Goal: Information Seeking & Learning: Learn about a topic

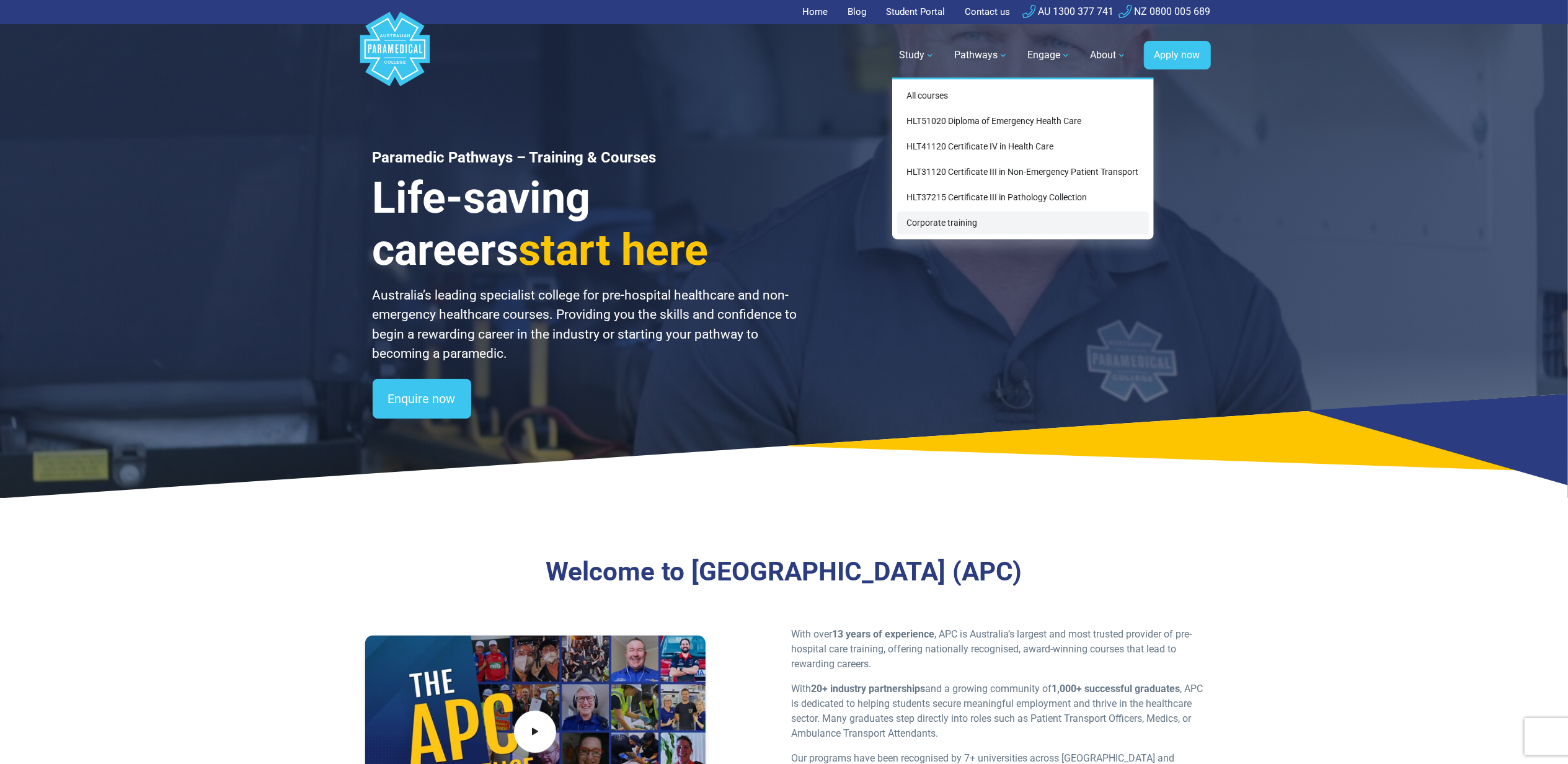
click at [941, 225] on link "Corporate training" at bounding box center [1022, 223] width 252 height 23
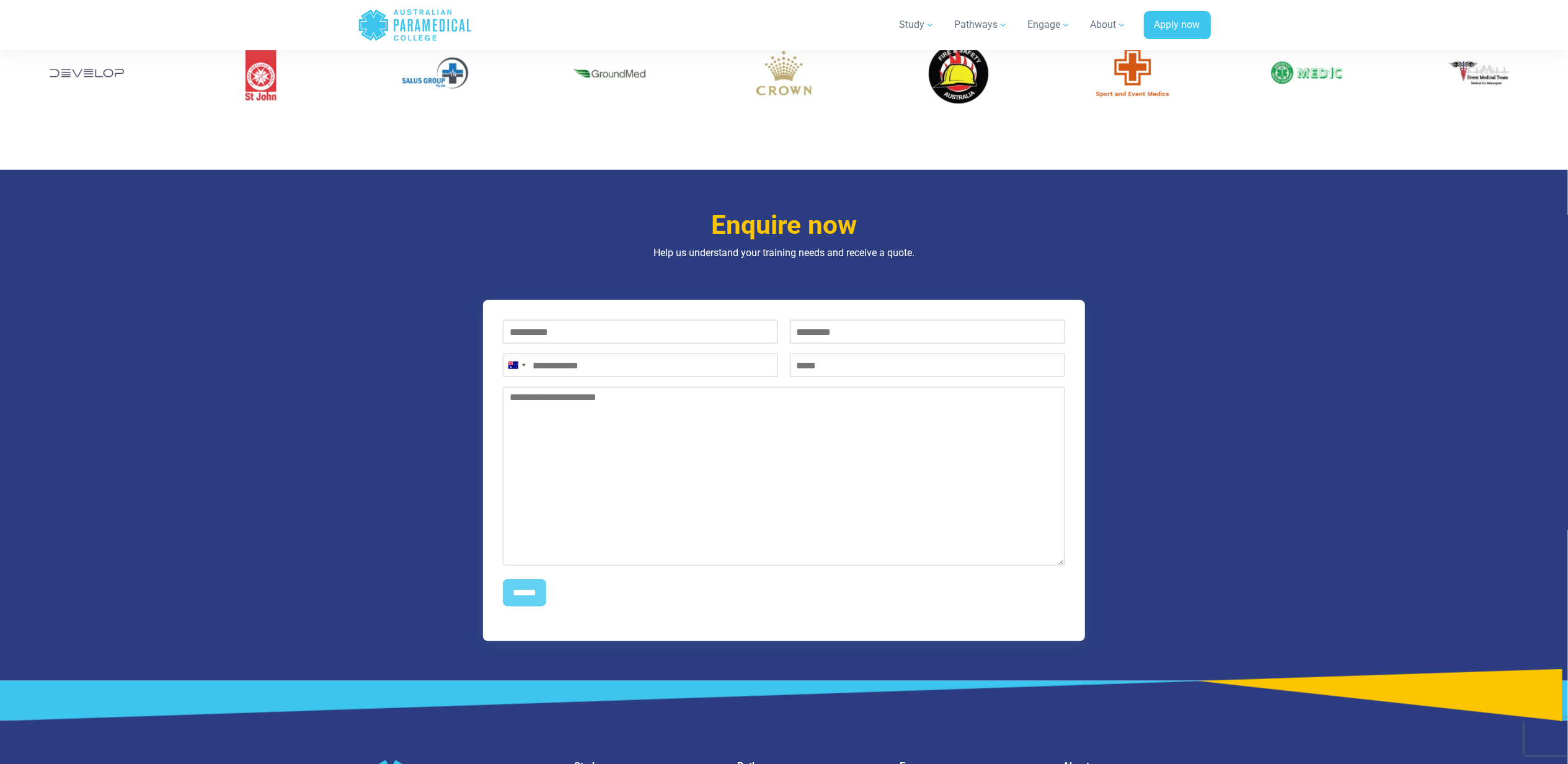
scroll to position [1075, 0]
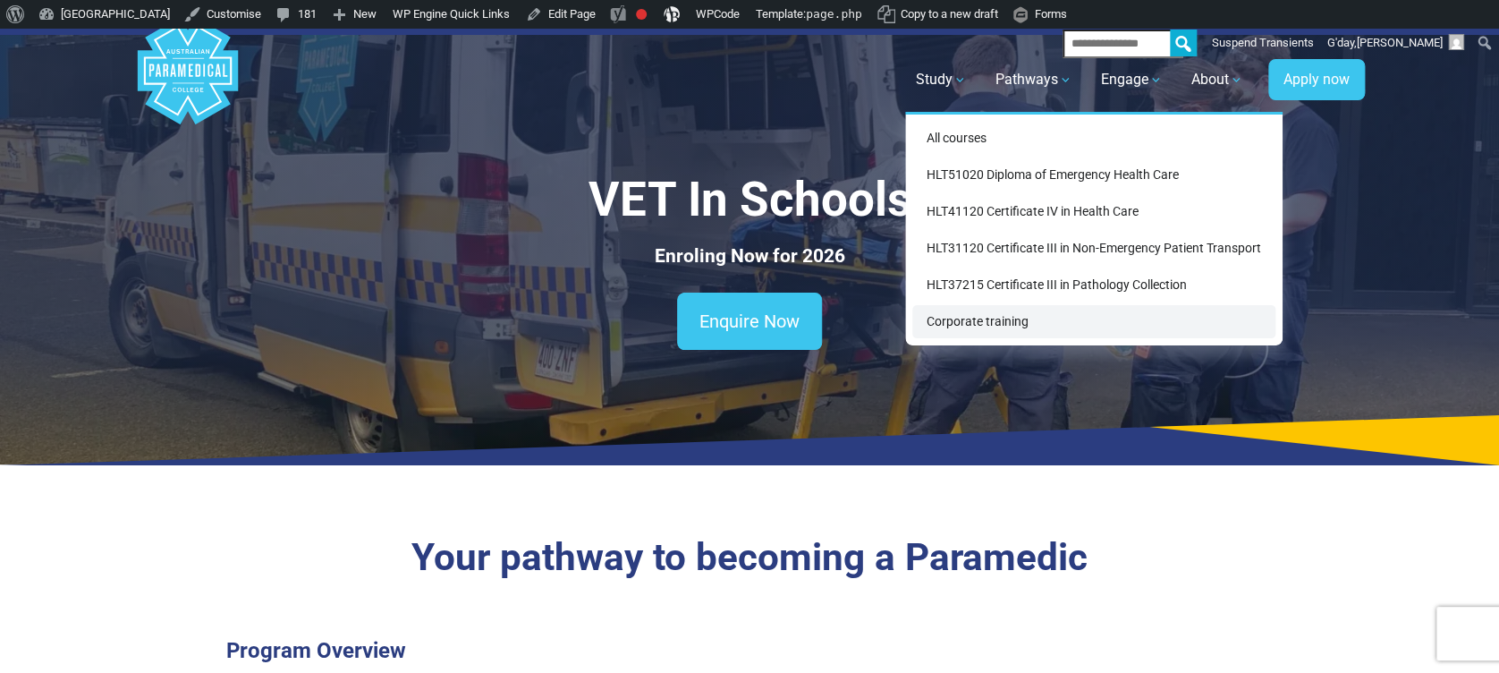
click at [1103, 322] on link "Corporate training" at bounding box center [1093, 321] width 363 height 33
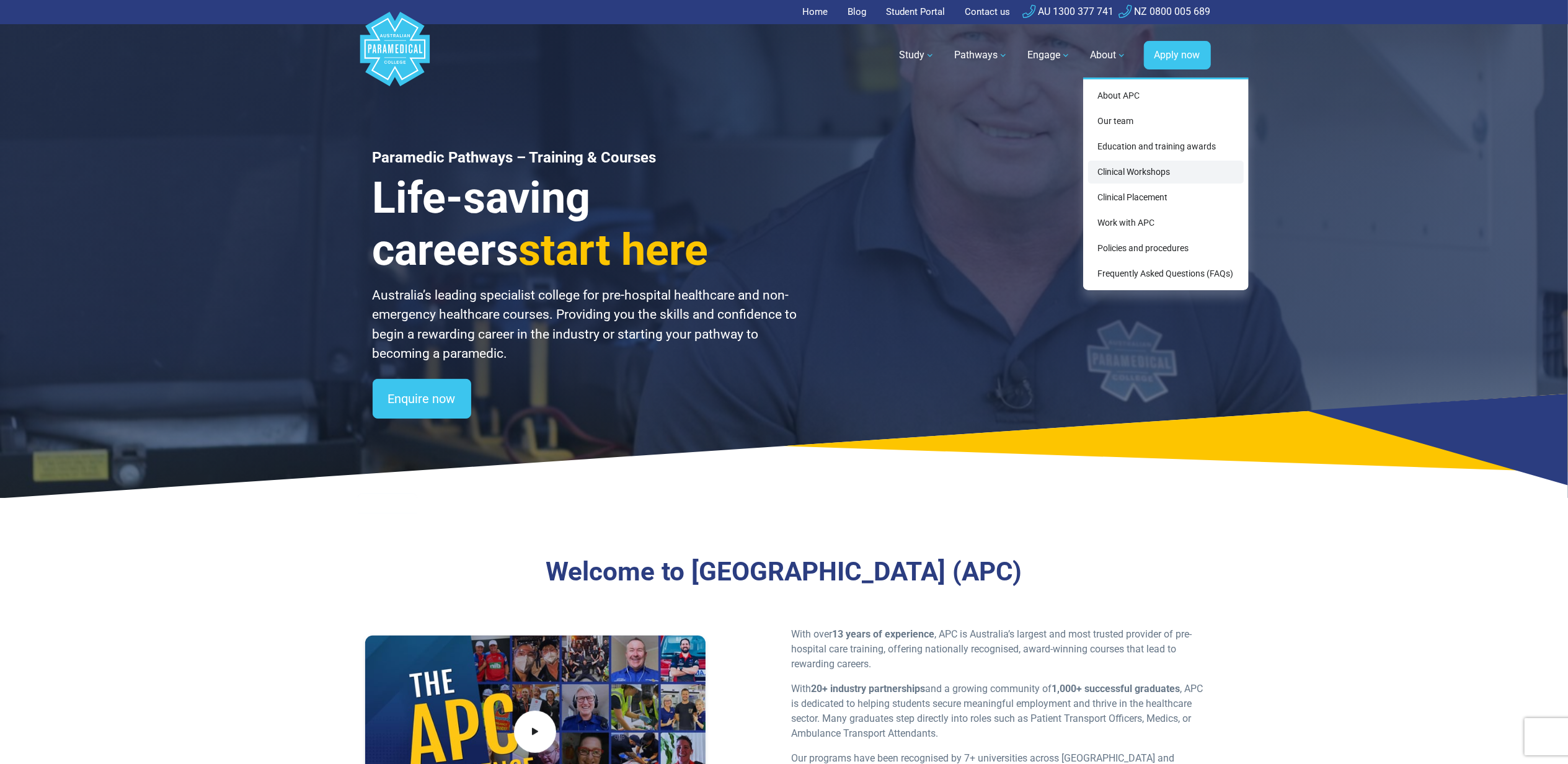
click at [1125, 168] on link "Clinical Workshops" at bounding box center [1166, 172] width 156 height 23
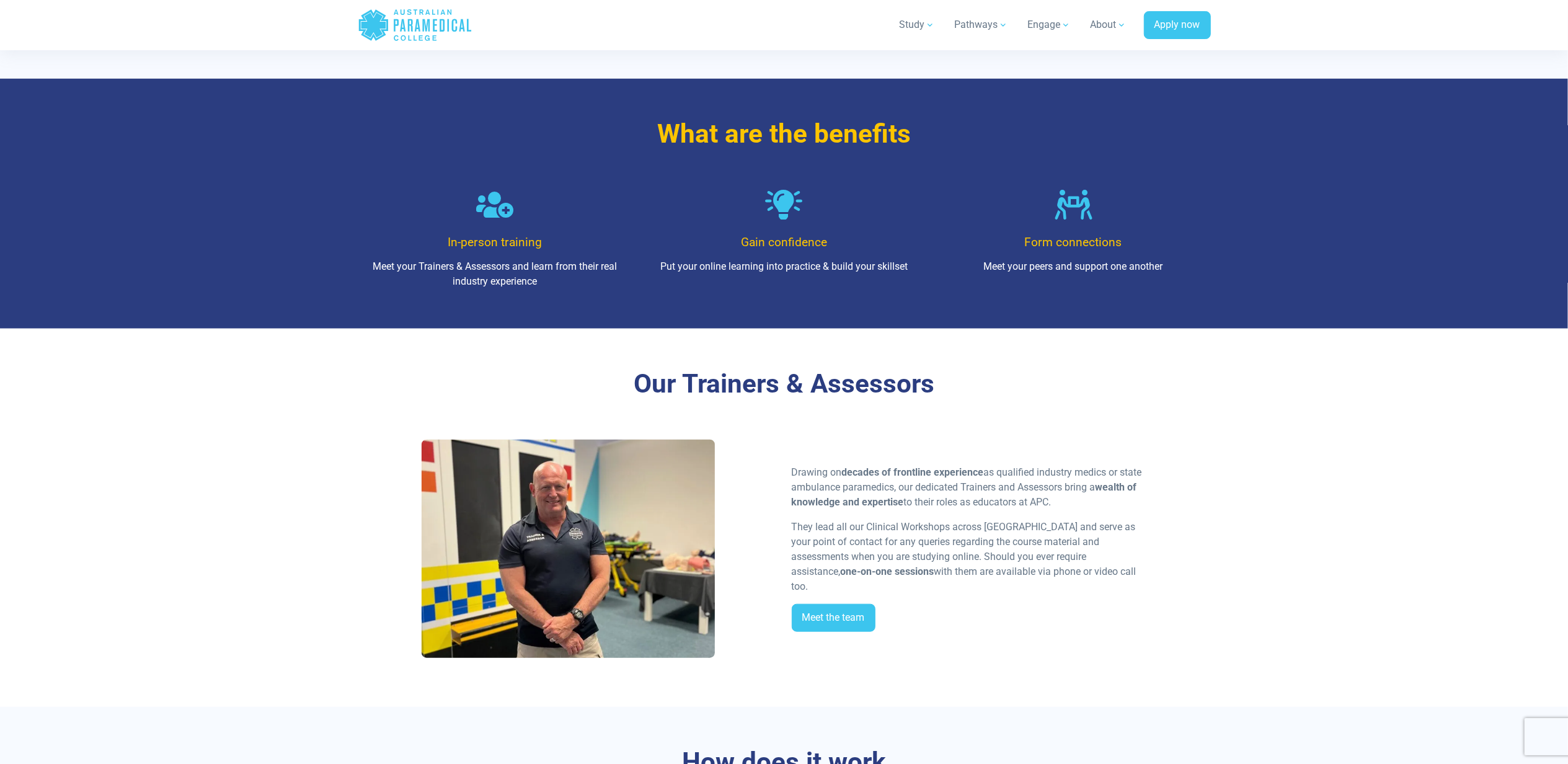
scroll to position [1157, 0]
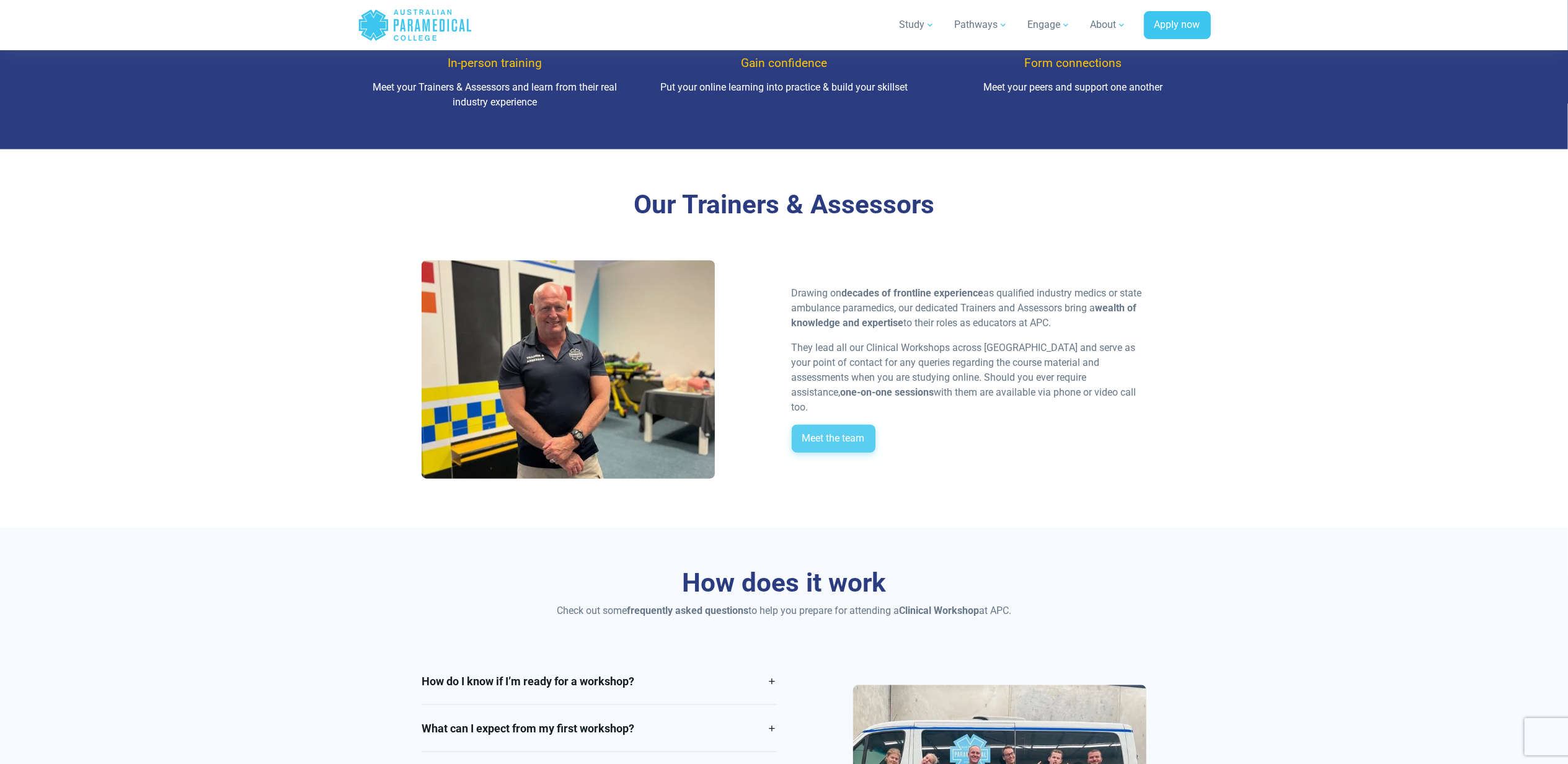
click at [851, 425] on link "Meet the team" at bounding box center [833, 439] width 84 height 28
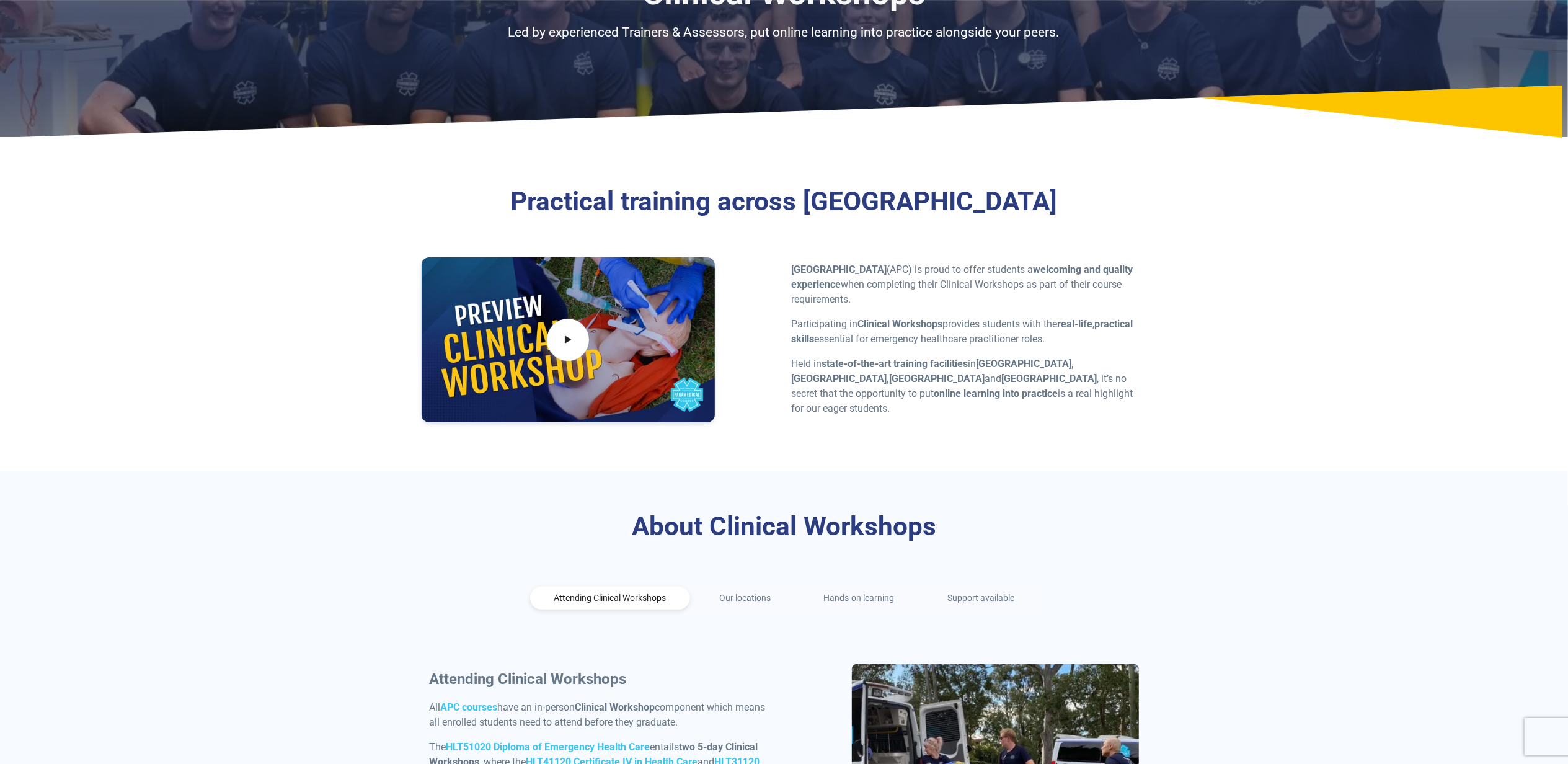
scroll to position [0, 0]
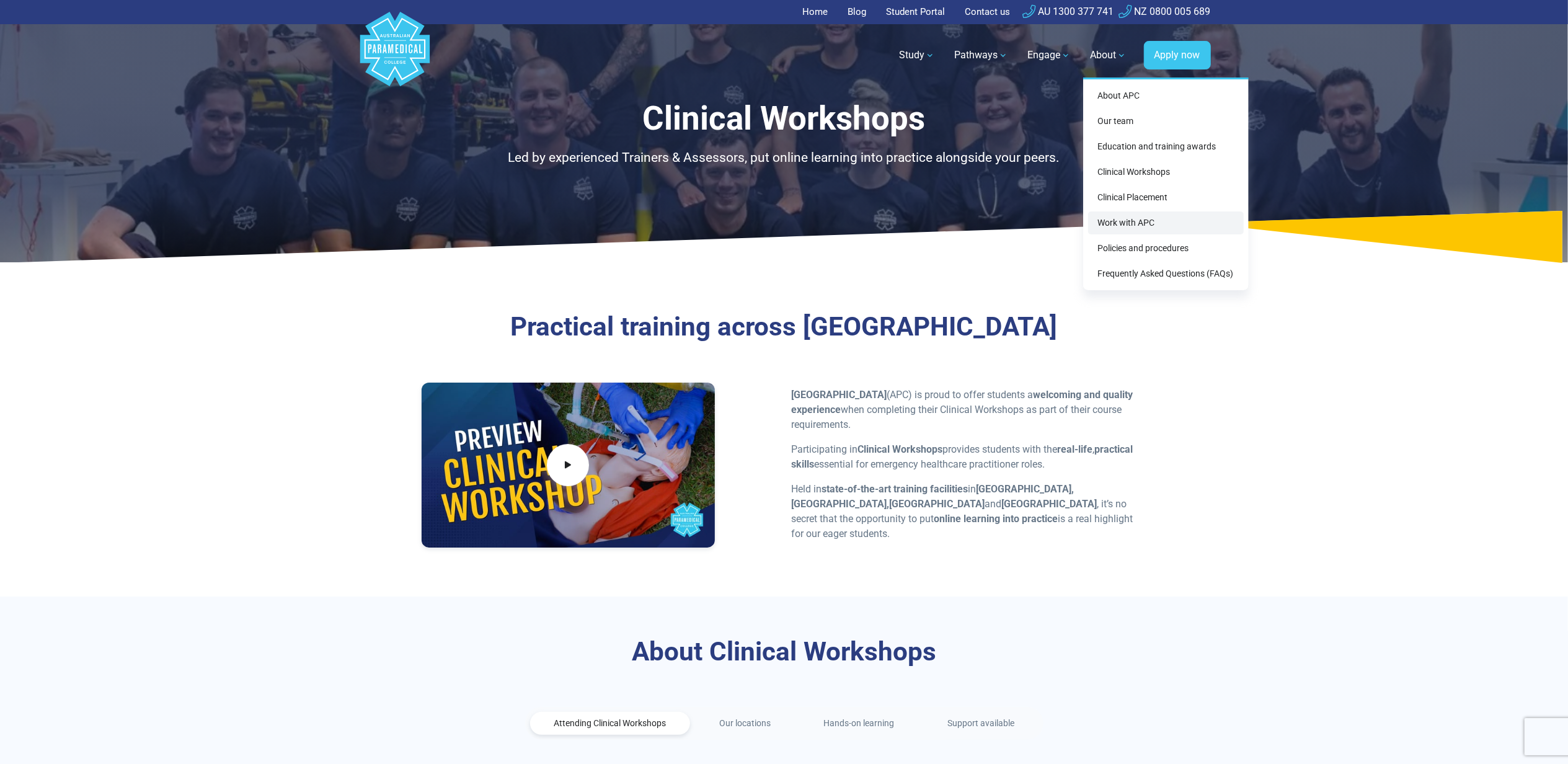
click at [1169, 214] on link "Work with APC" at bounding box center [1166, 223] width 156 height 23
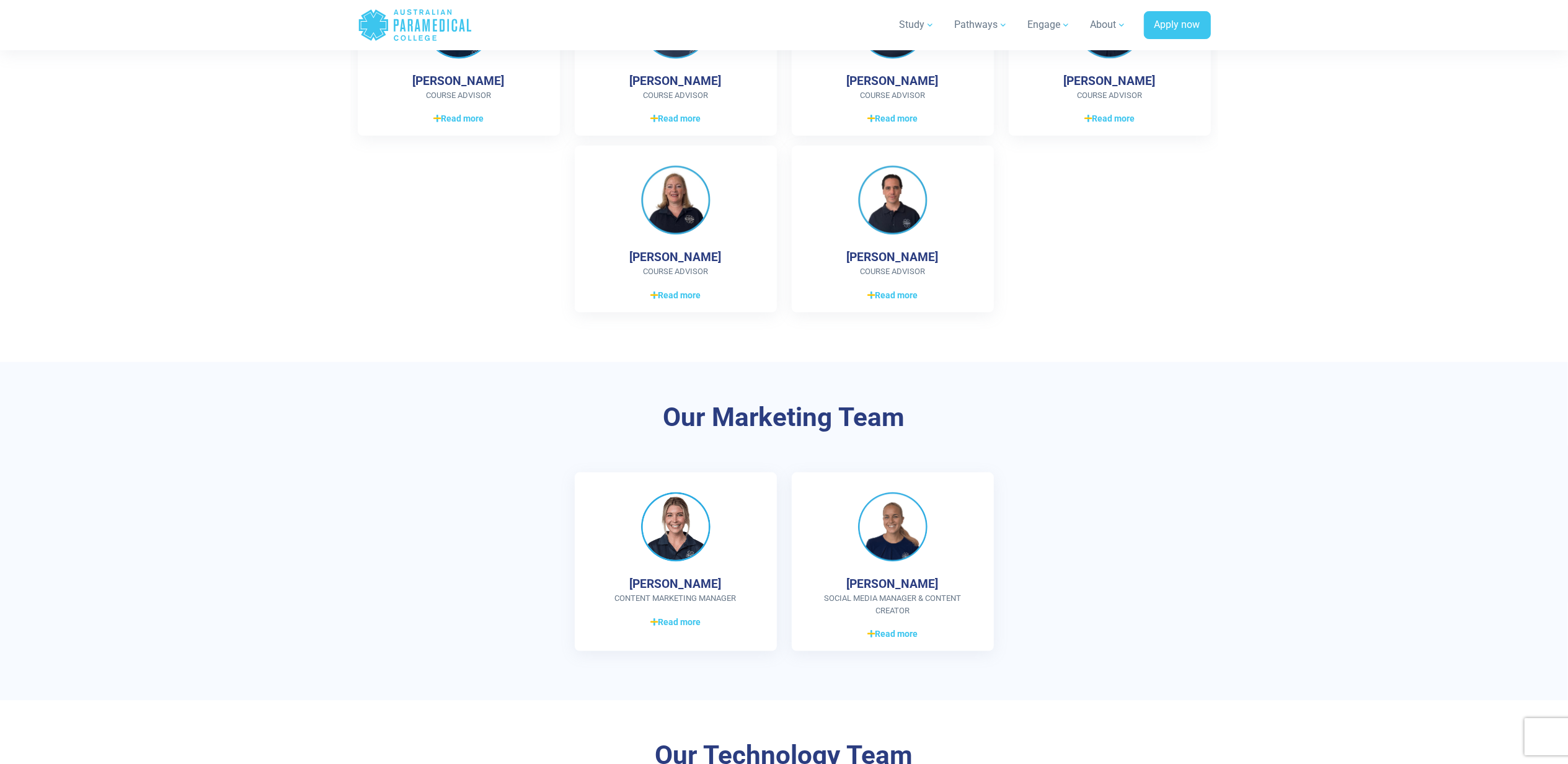
scroll to position [1984, 0]
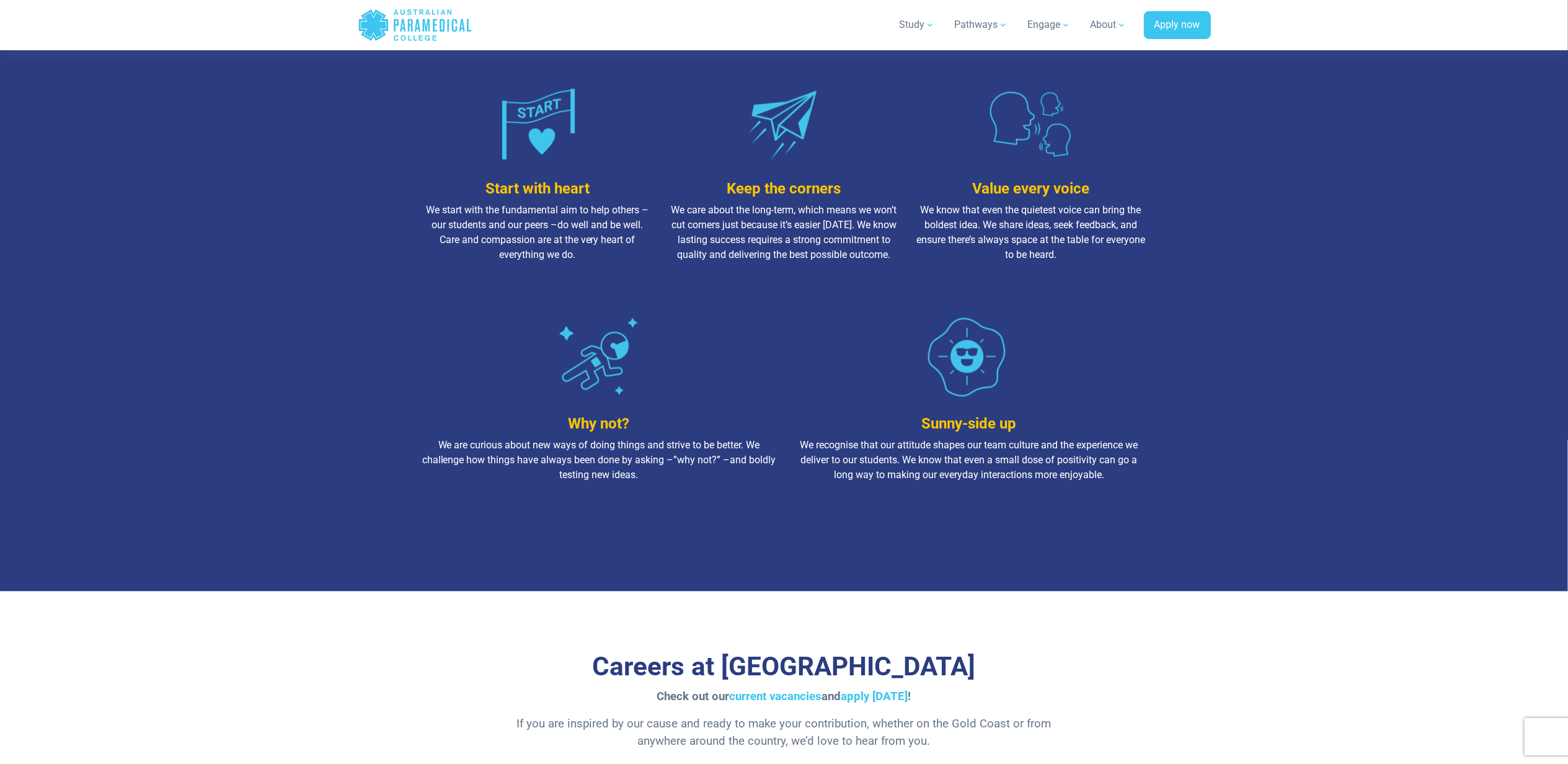
scroll to position [1571, 0]
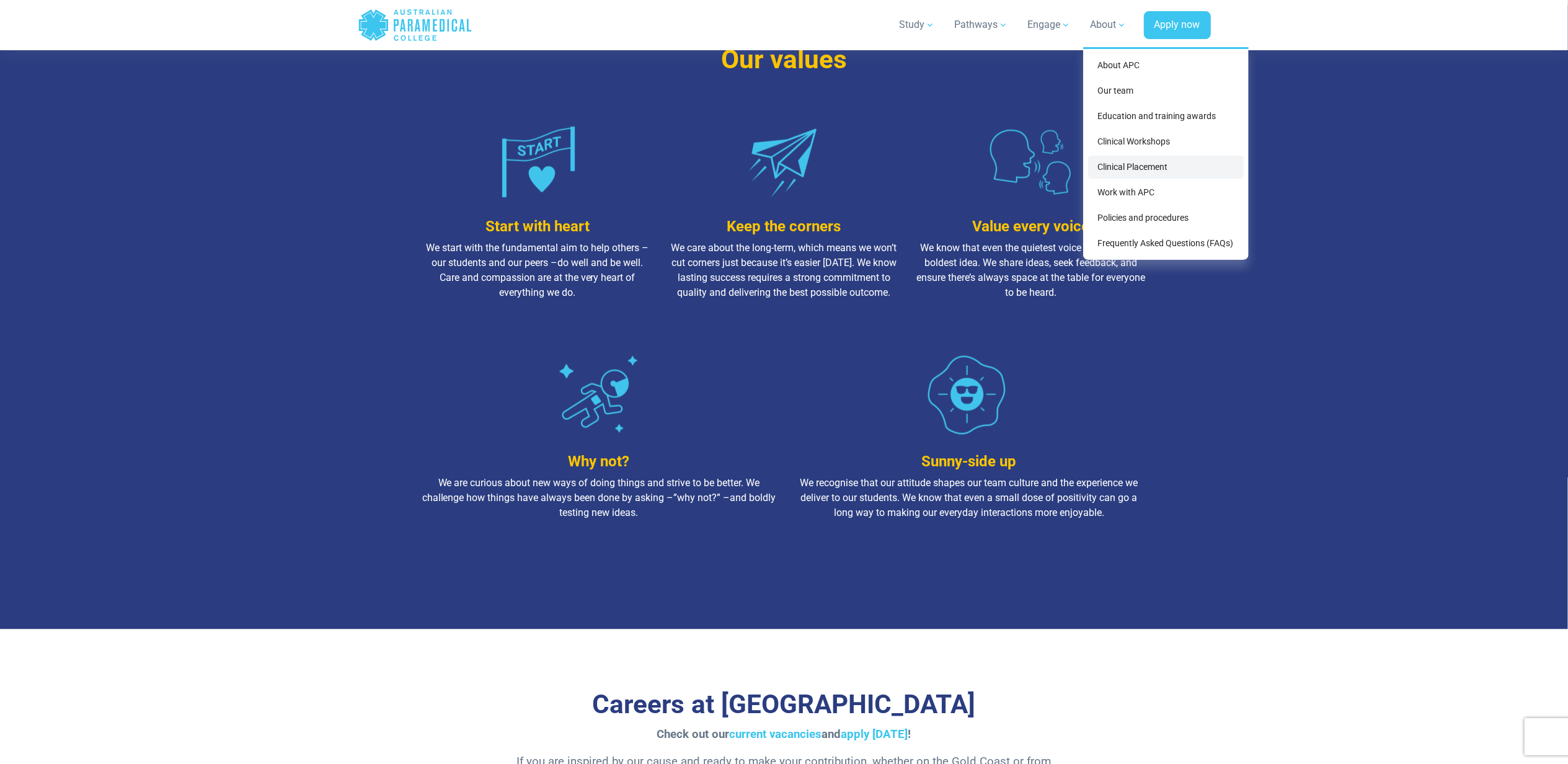
drag, startPoint x: 1189, startPoint y: 159, endPoint x: 1196, endPoint y: 169, distance: 12.2
click at [1189, 159] on link "Clinical Placement" at bounding box center [1166, 167] width 156 height 23
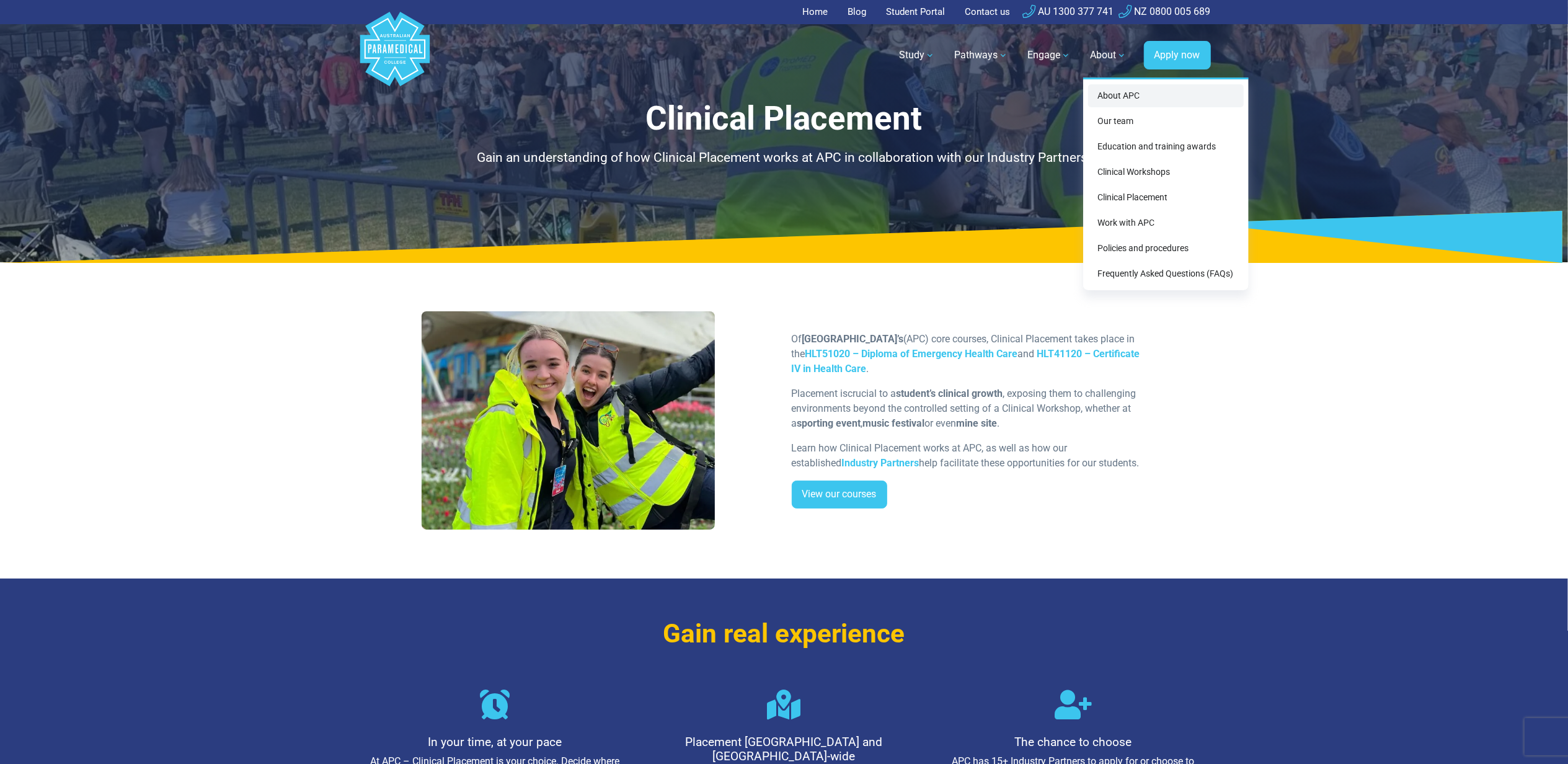
click at [1127, 97] on link "About APC" at bounding box center [1166, 96] width 156 height 23
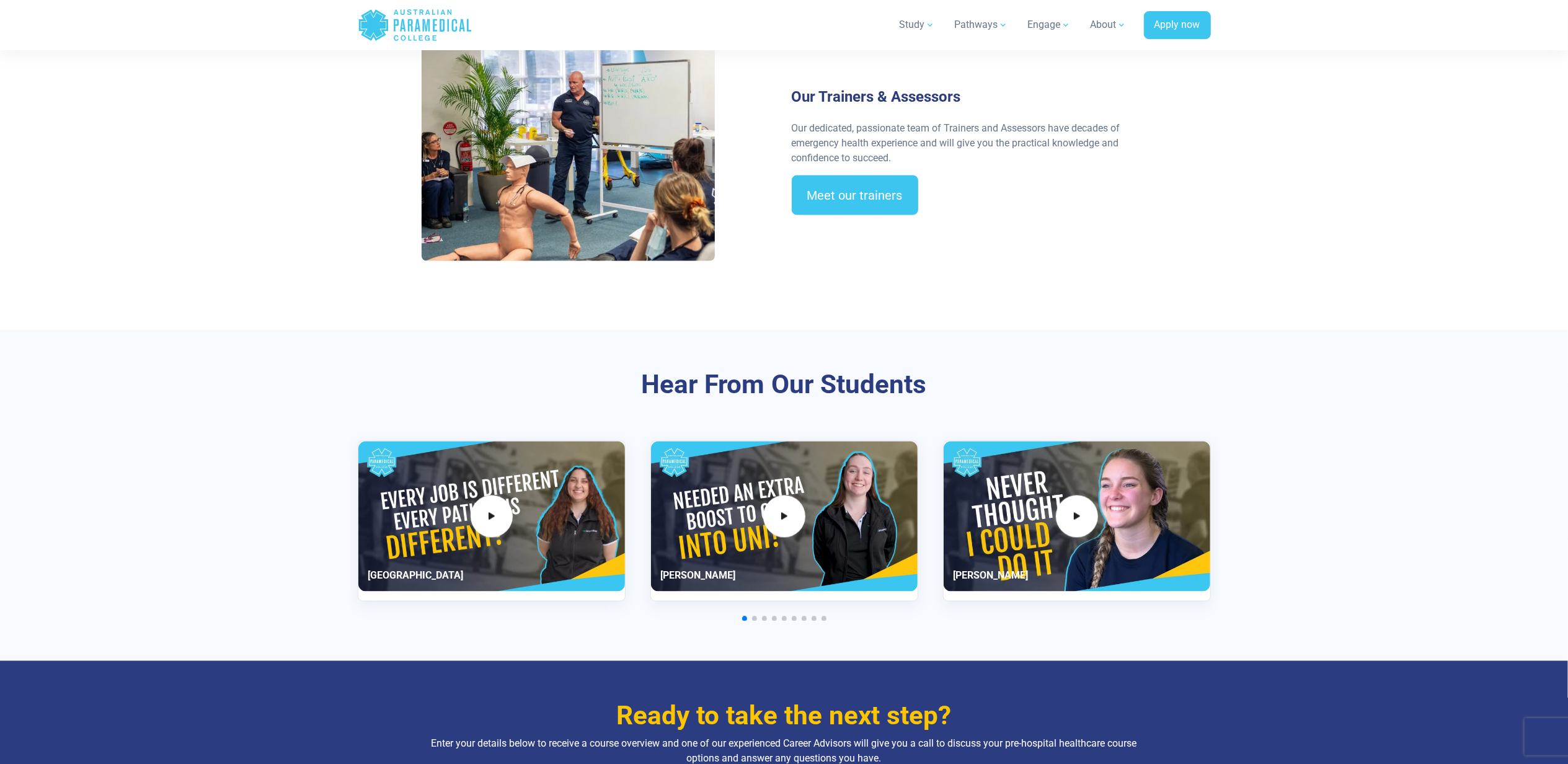
scroll to position [1984, 0]
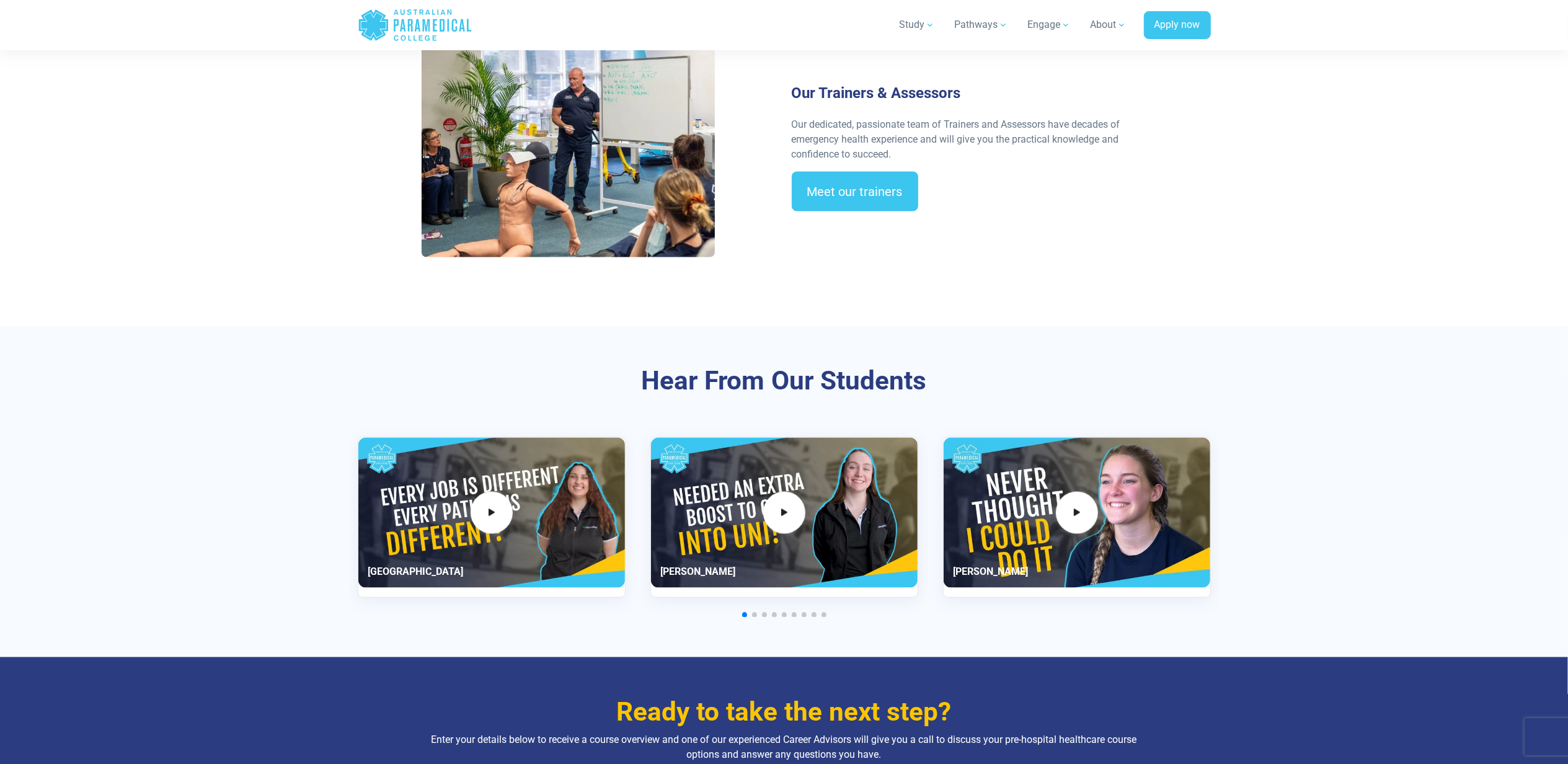
click at [880, 155] on div "Our Trainers & Assessors Our dedicated, passionate team of Trainers and Assesso…" at bounding box center [969, 153] width 370 height 137
click at [866, 176] on link "Meet our trainers" at bounding box center [855, 191] width 126 height 40
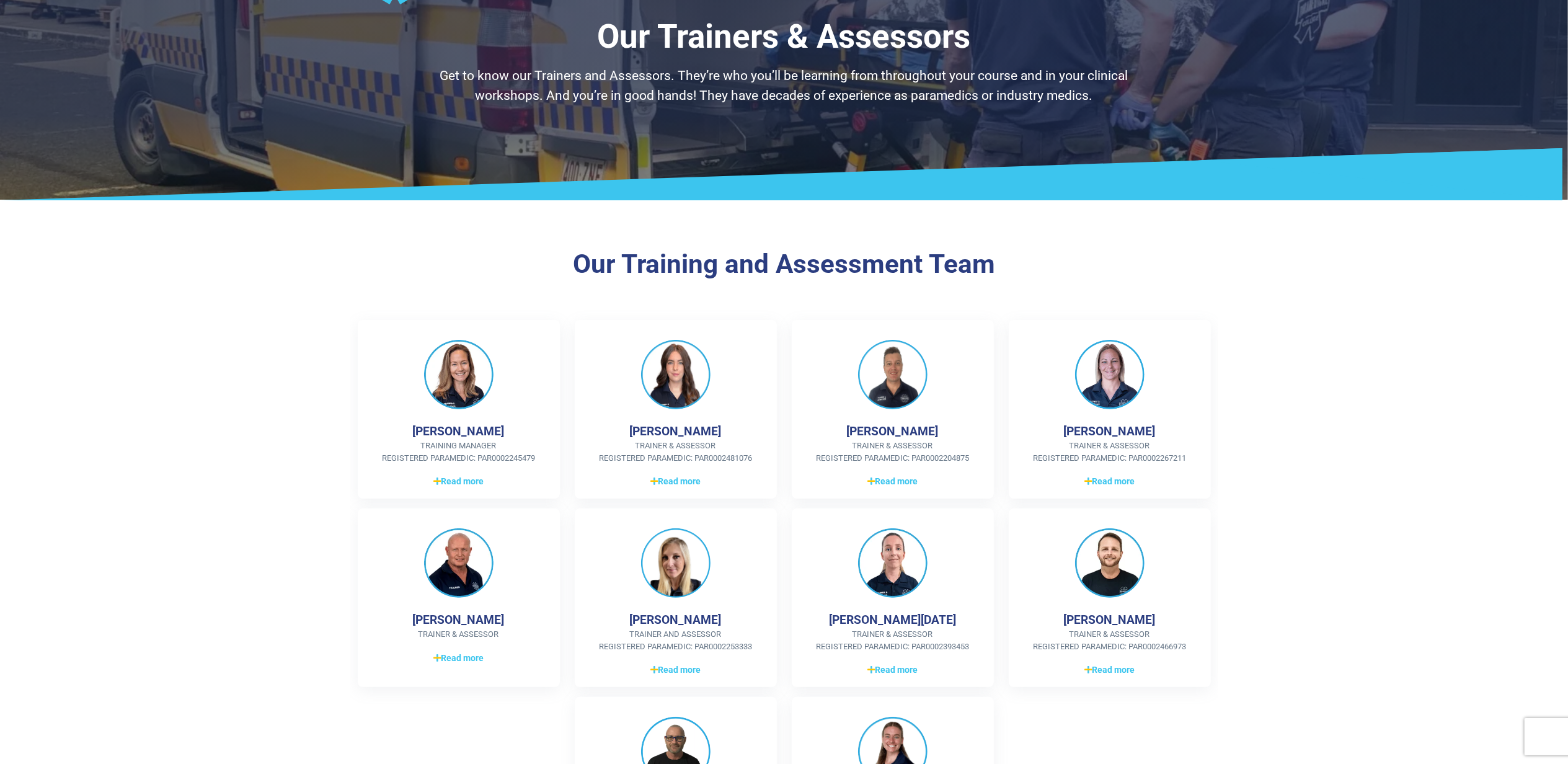
scroll to position [83, 0]
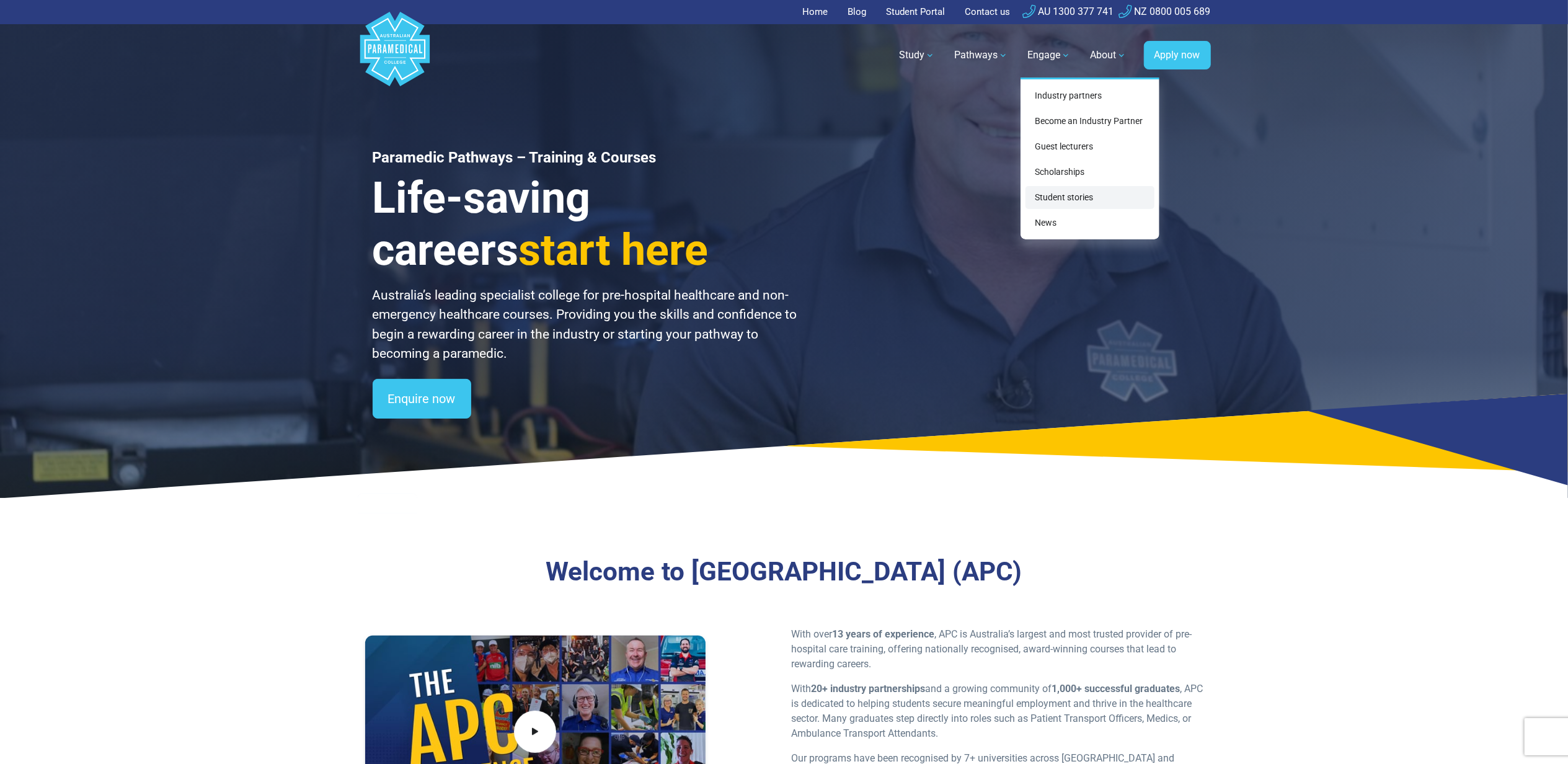
click at [1081, 197] on link "Student stories" at bounding box center [1090, 197] width 129 height 23
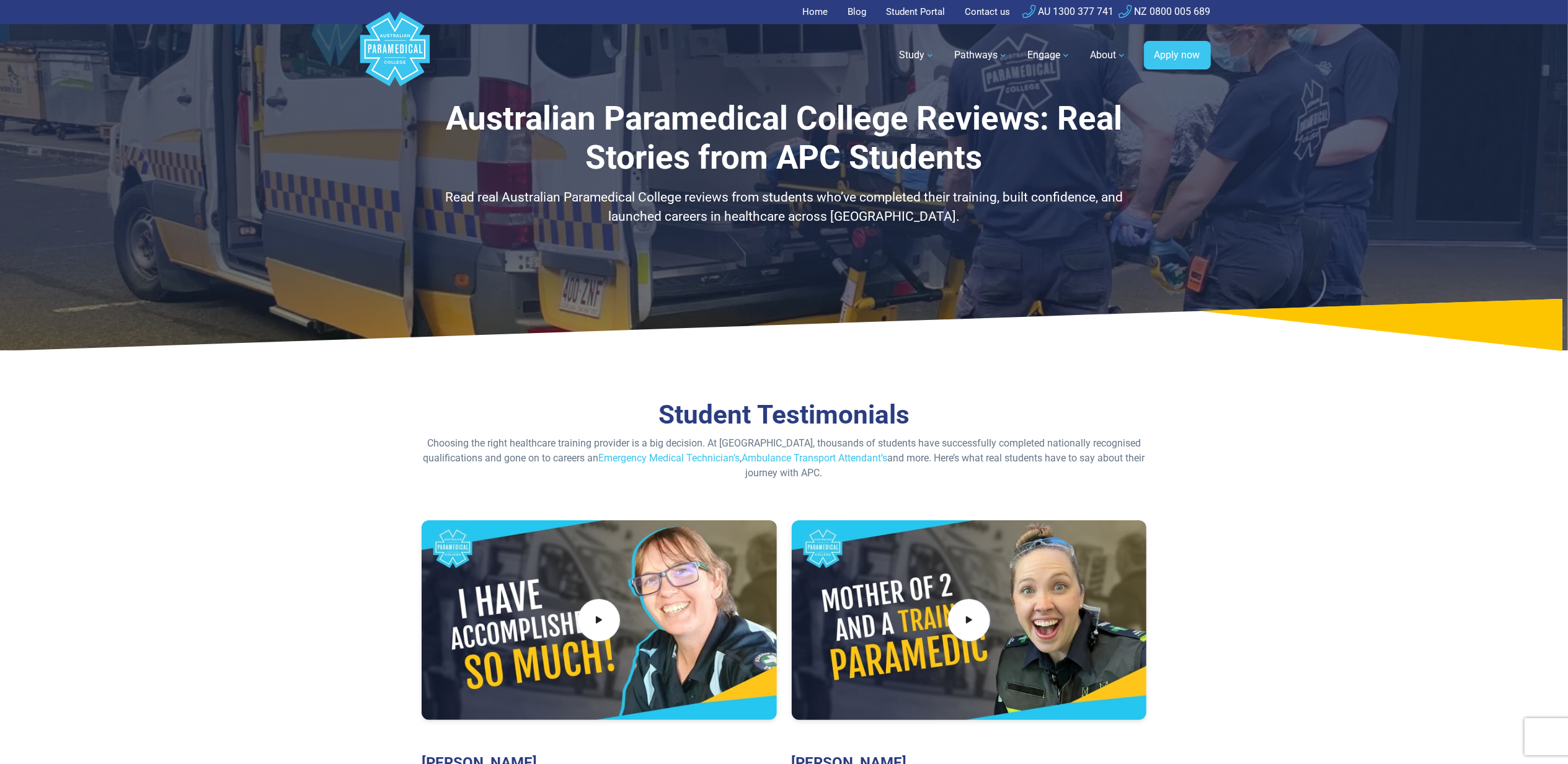
click at [1330, 451] on section "Student Testimonials Choosing the right healthcare training provider is a big d…" at bounding box center [784, 613] width 1568 height 506
